Goal: Task Accomplishment & Management: Complete application form

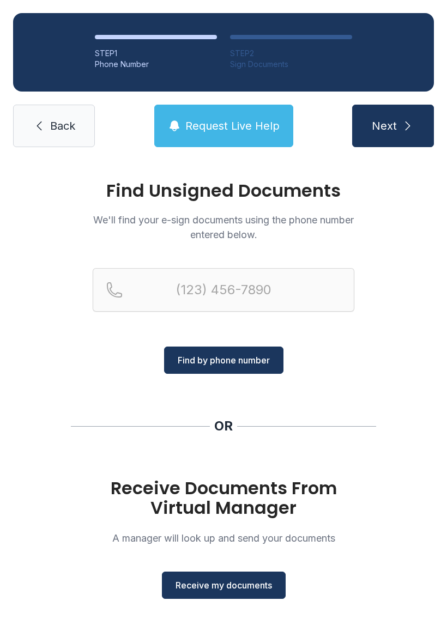
click at [266, 586] on span "Receive my documents" at bounding box center [223, 585] width 96 height 13
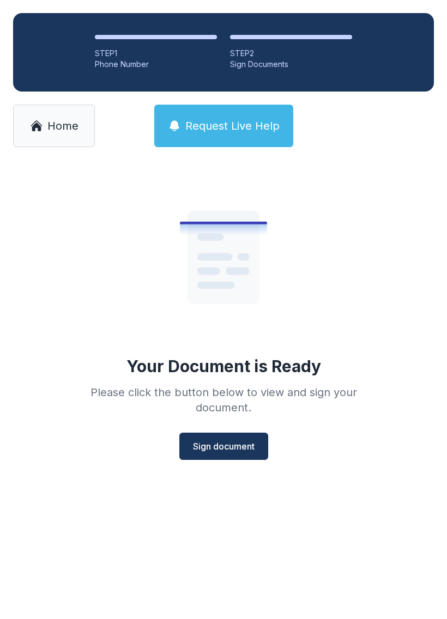
click at [239, 452] on span "Sign document" at bounding box center [224, 446] width 62 height 13
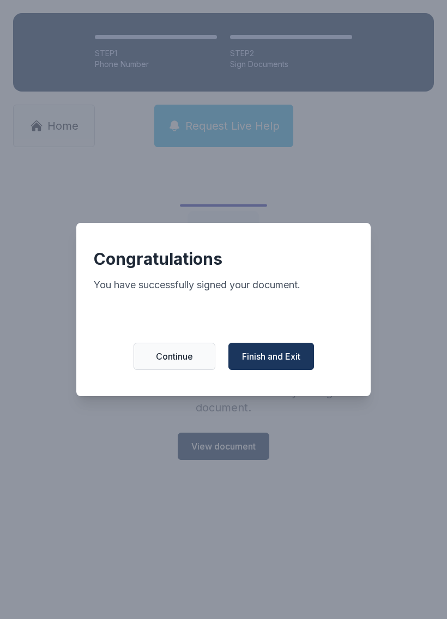
click at [277, 363] on span "Finish and Exit" at bounding box center [271, 356] width 58 height 13
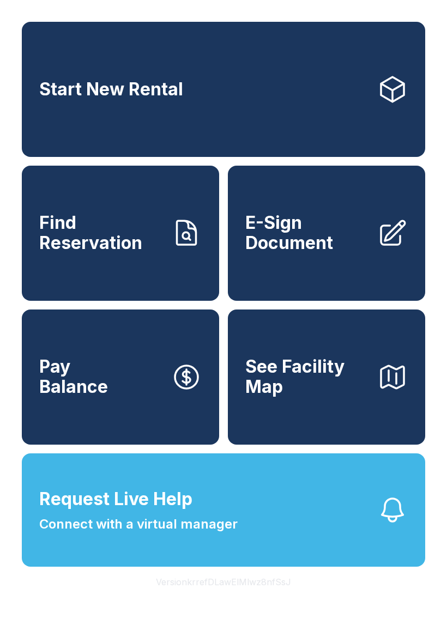
click at [319, 285] on link "E-Sign Document" at bounding box center [326, 233] width 197 height 135
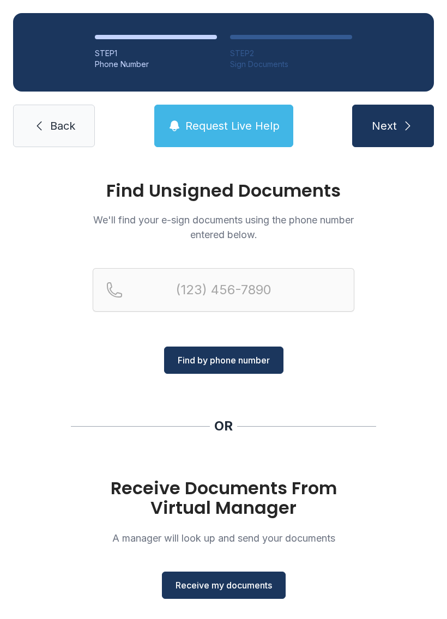
click at [256, 594] on button "Receive my documents" at bounding box center [224, 584] width 124 height 27
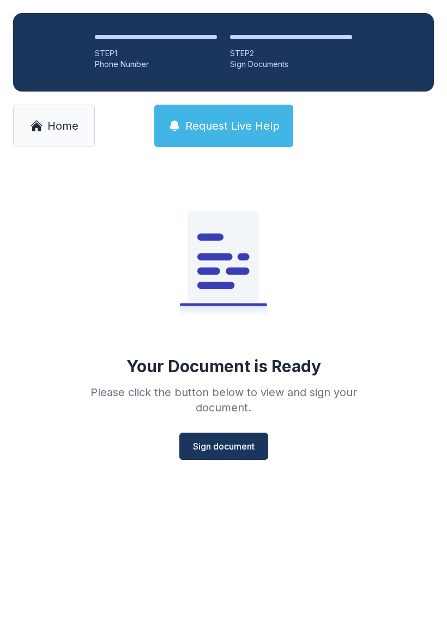
click at [239, 456] on button "Sign document" at bounding box center [223, 446] width 89 height 27
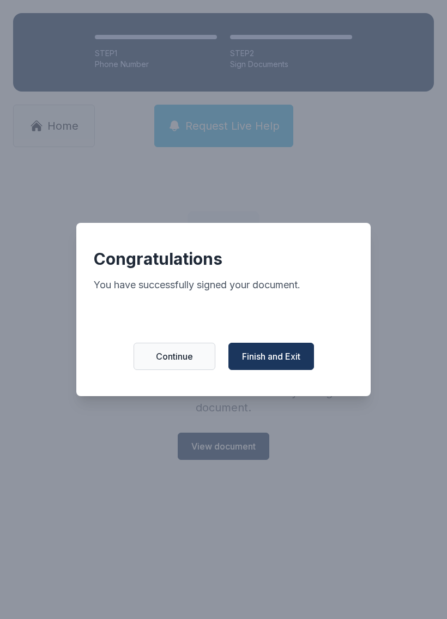
click at [295, 363] on span "Finish and Exit" at bounding box center [271, 356] width 58 height 13
